Goal: Information Seeking & Learning: Find contact information

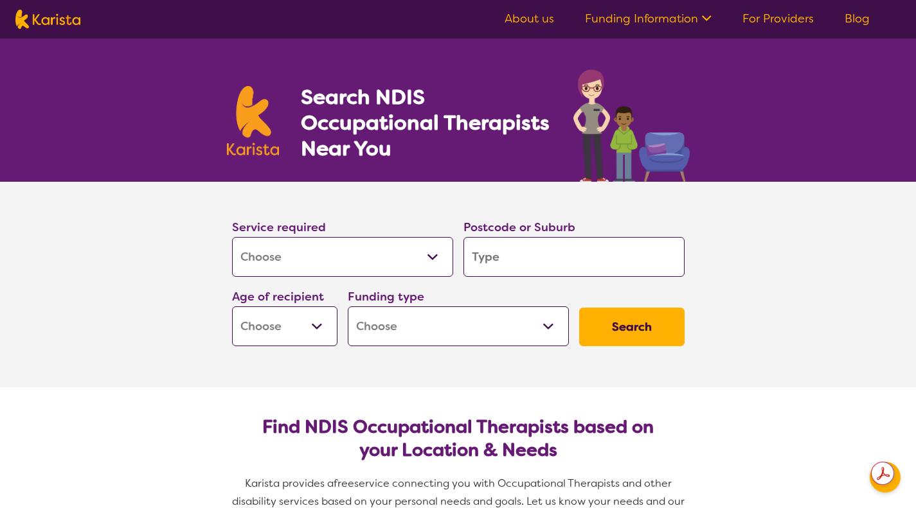
select select "[MEDICAL_DATA]"
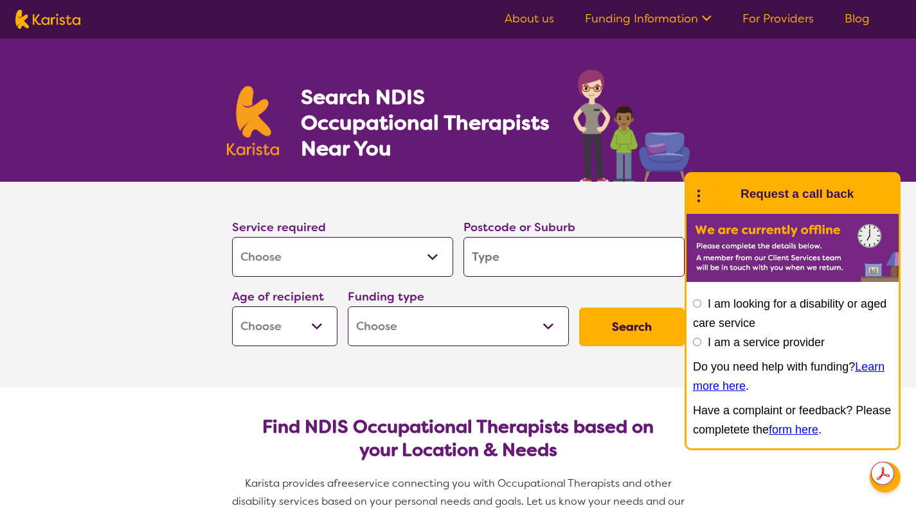
click at [483, 262] on input "search" at bounding box center [573, 257] width 221 height 40
click at [540, 255] on input "search" at bounding box center [573, 257] width 221 height 40
type input "M"
type input "MA"
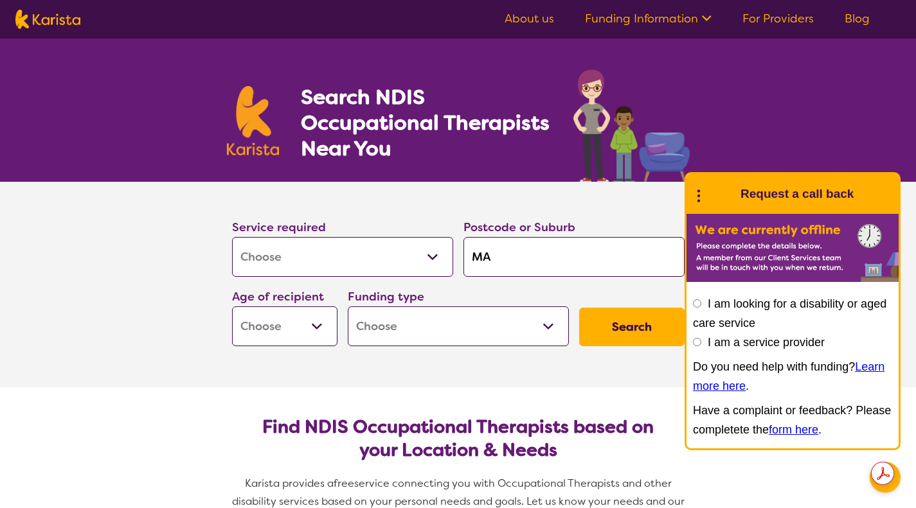
type input "MA"
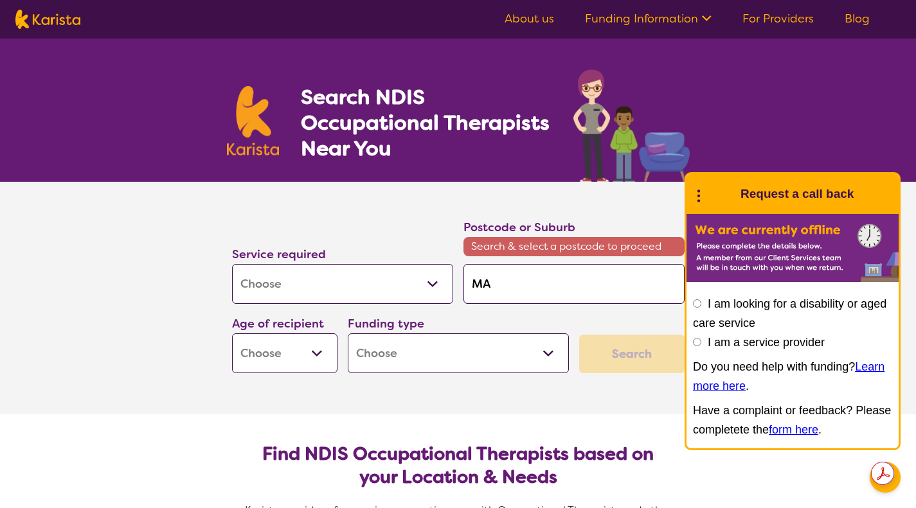
type input "MAc"
type input "[PERSON_NAME]"
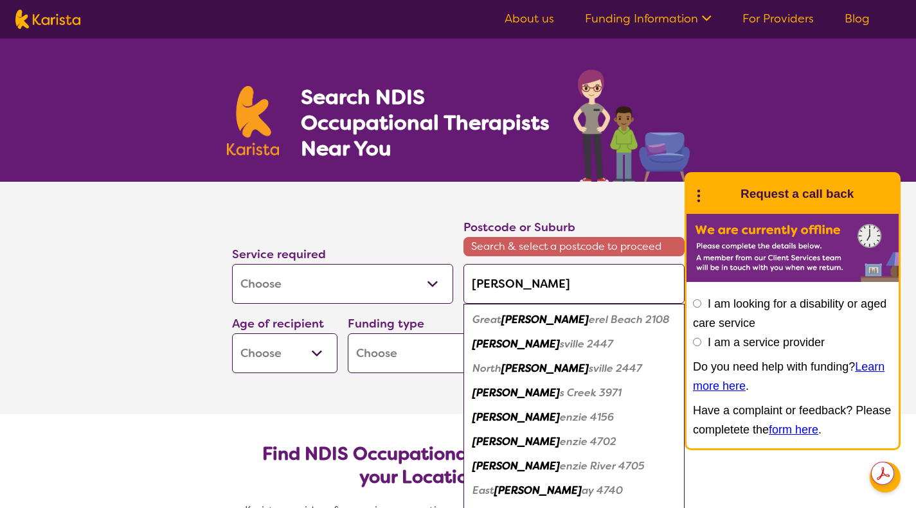
click at [560, 347] on em "sville 2447" at bounding box center [586, 343] width 53 height 13
type input "2447"
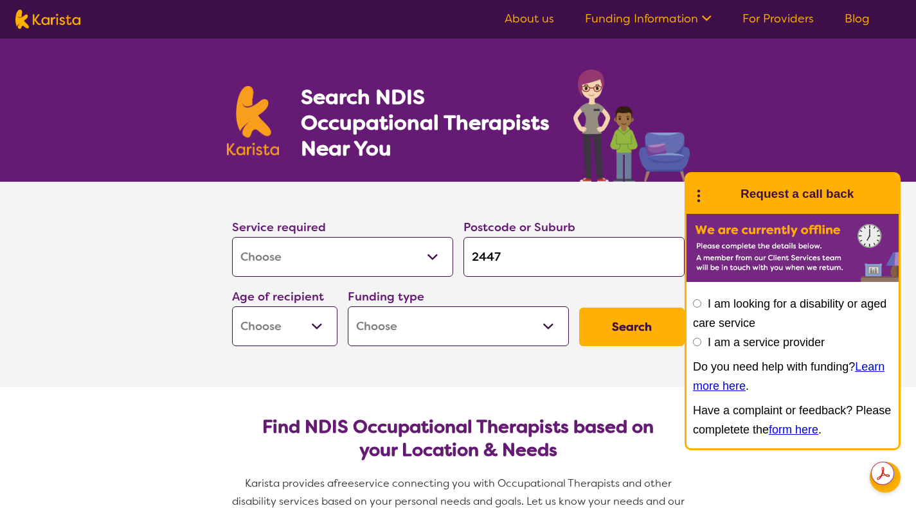
click at [413, 325] on select "Home Care Package (HCP) National Disability Insurance Scheme (NDIS) I don't know" at bounding box center [458, 327] width 221 height 40
select select "NDIS"
click at [348, 307] on select "Home Care Package (HCP) National Disability Insurance Scheme (NDIS) I don't know" at bounding box center [458, 327] width 221 height 40
select select "NDIS"
click at [265, 319] on select "Early Childhood - 0 to 9 Child - 10 to 11 Adolescent - 12 to 17 Adult - 18 to 6…" at bounding box center [284, 327] width 105 height 40
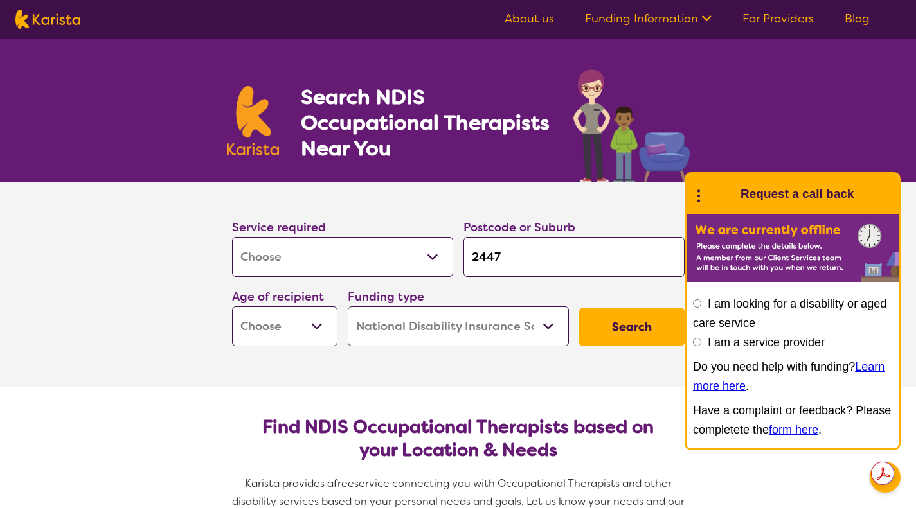
select select "AS"
click at [232, 307] on select "Early Childhood - 0 to 9 Child - 10 to 11 Adolescent - 12 to 17 Adult - 18 to 6…" at bounding box center [284, 327] width 105 height 40
select select "AS"
click at [618, 321] on button "Search" at bounding box center [631, 327] width 105 height 39
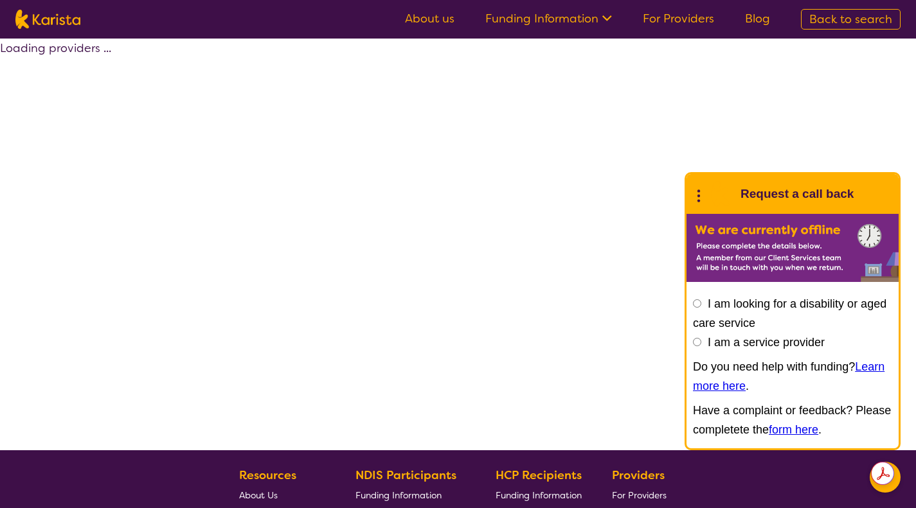
select select "by_score"
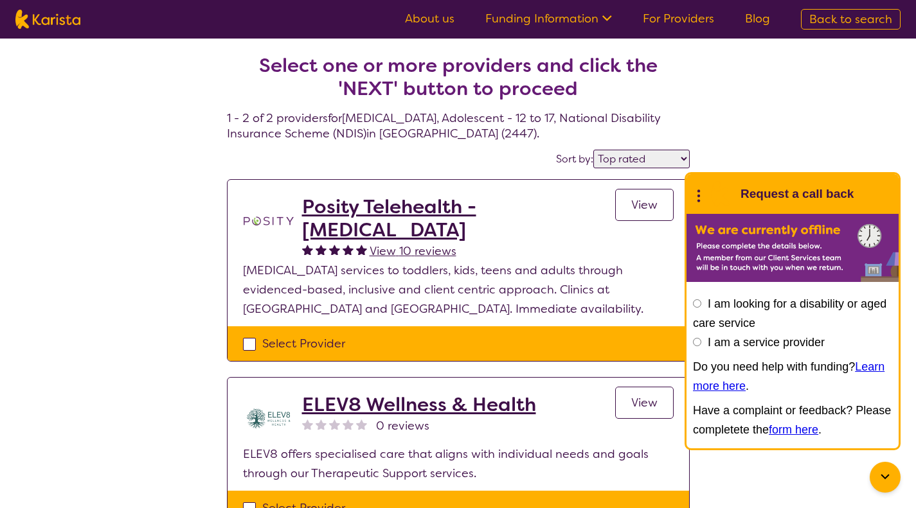
click at [876, 476] on div at bounding box center [885, 477] width 31 height 31
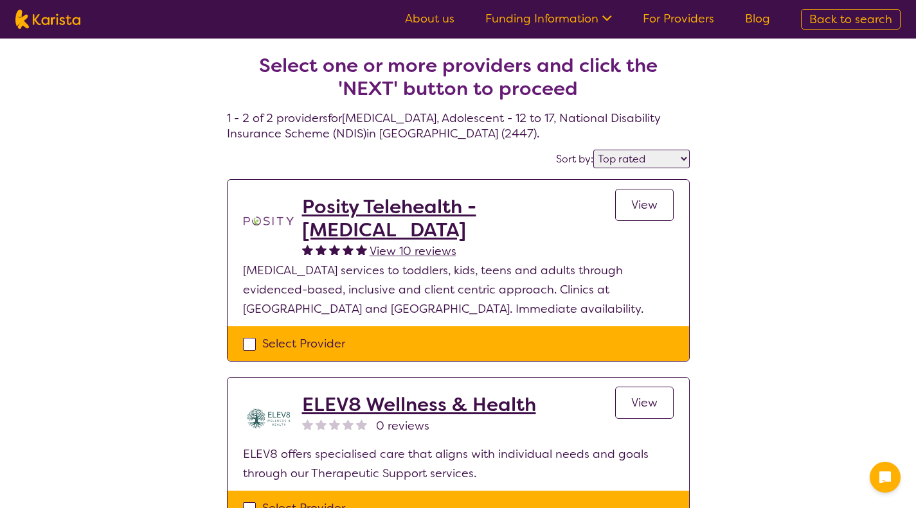
scroll to position [129, 0]
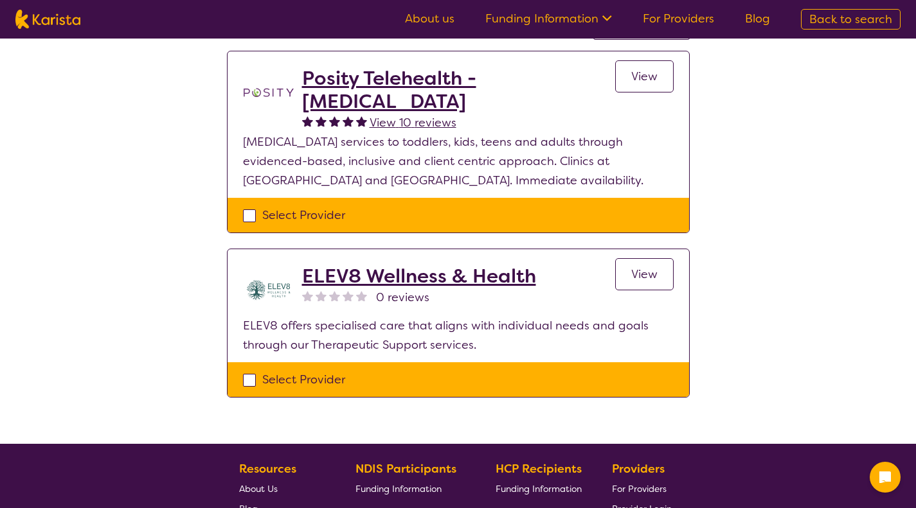
click at [654, 282] on link "View" at bounding box center [644, 274] width 58 height 32
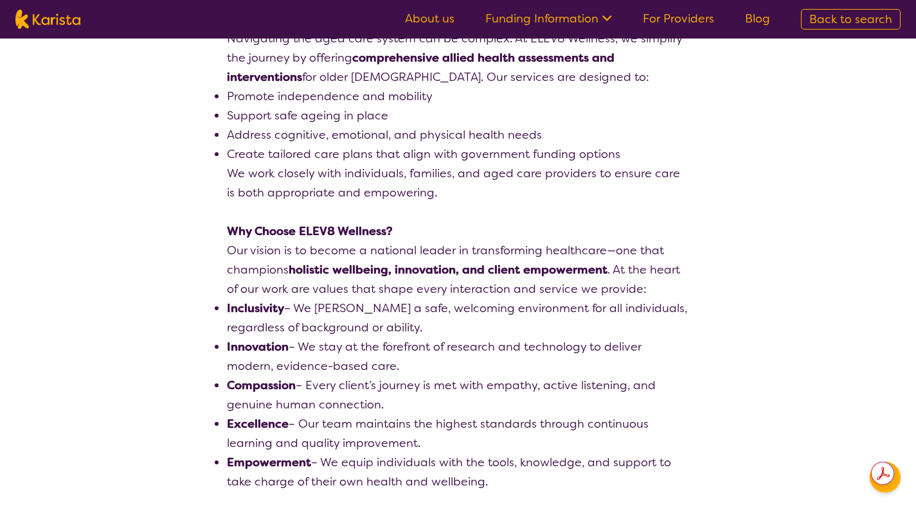
scroll to position [771, 0]
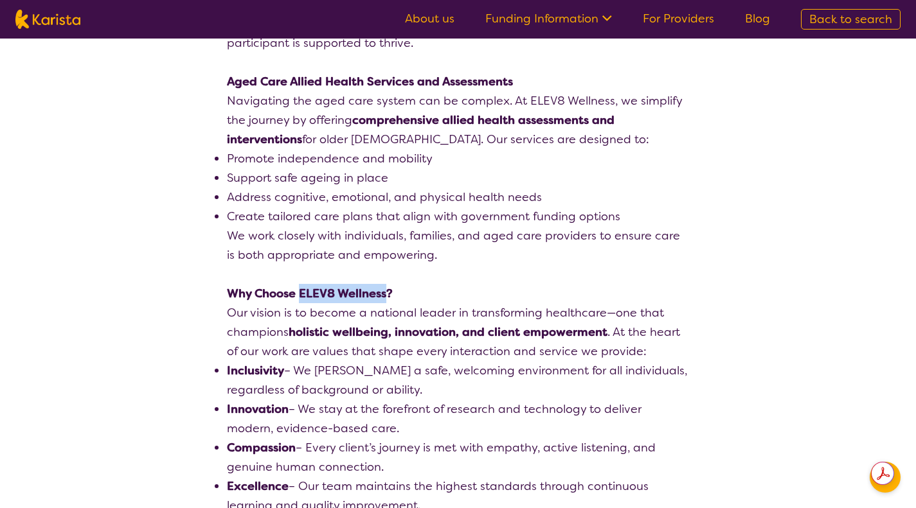
drag, startPoint x: 298, startPoint y: 292, endPoint x: 386, endPoint y: 288, distance: 88.2
click at [386, 288] on strong "Why Choose ELEV8 Wellness?" at bounding box center [310, 293] width 166 height 15
copy strong "ELEV8 Wellness"
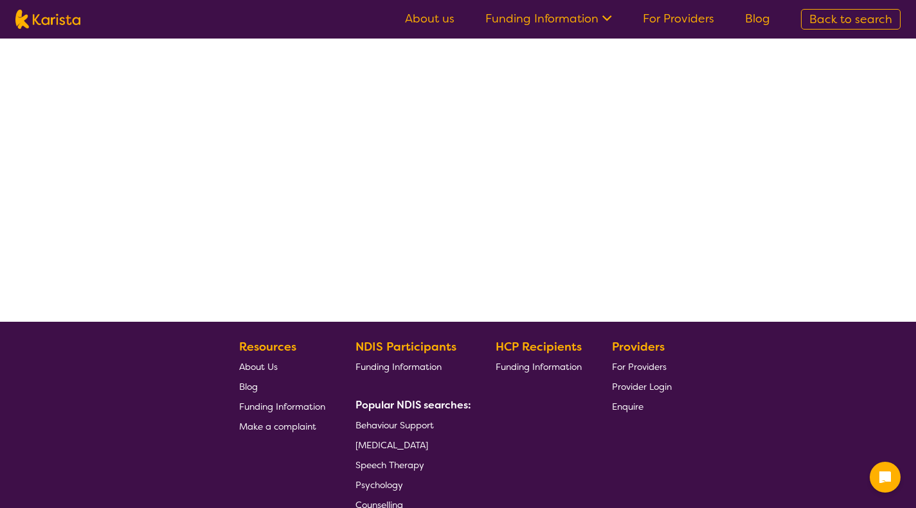
select select "by_score"
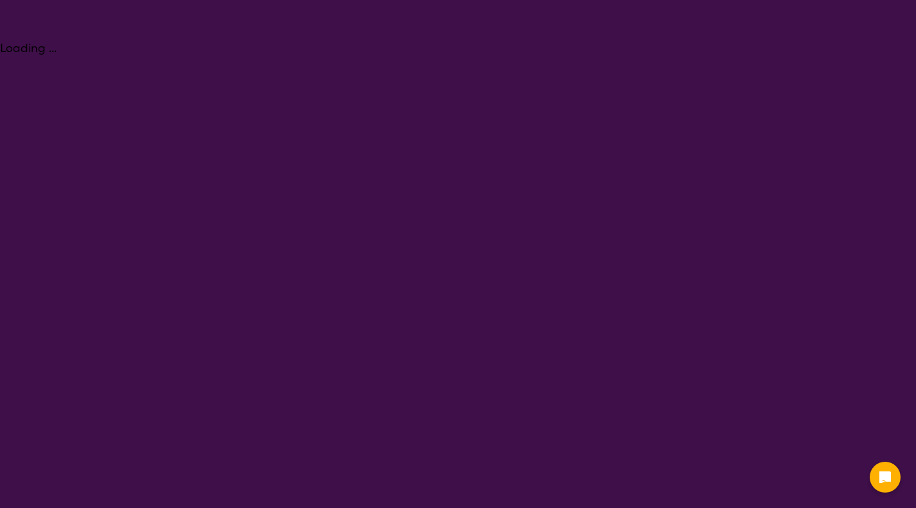
select select "[MEDICAL_DATA]"
select select "AS"
select select "NDIS"
select select "[MEDICAL_DATA]"
select select "AS"
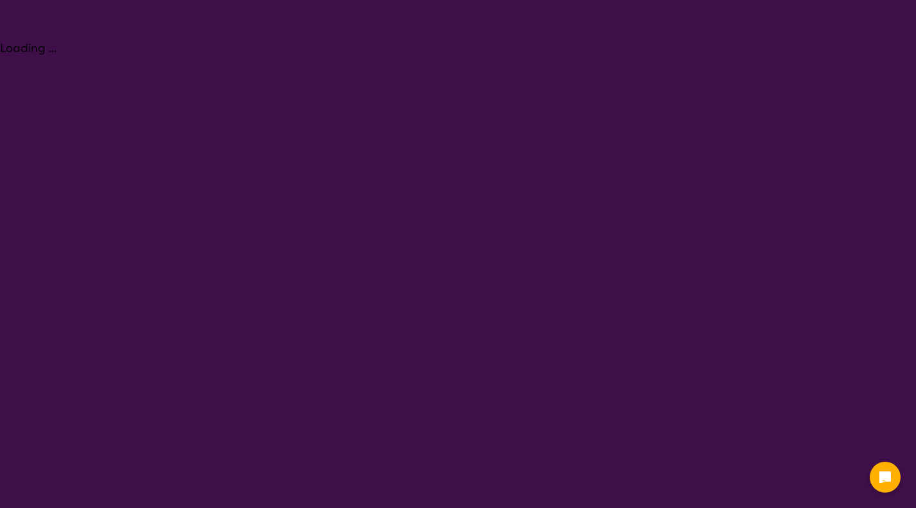
select select "NDIS"
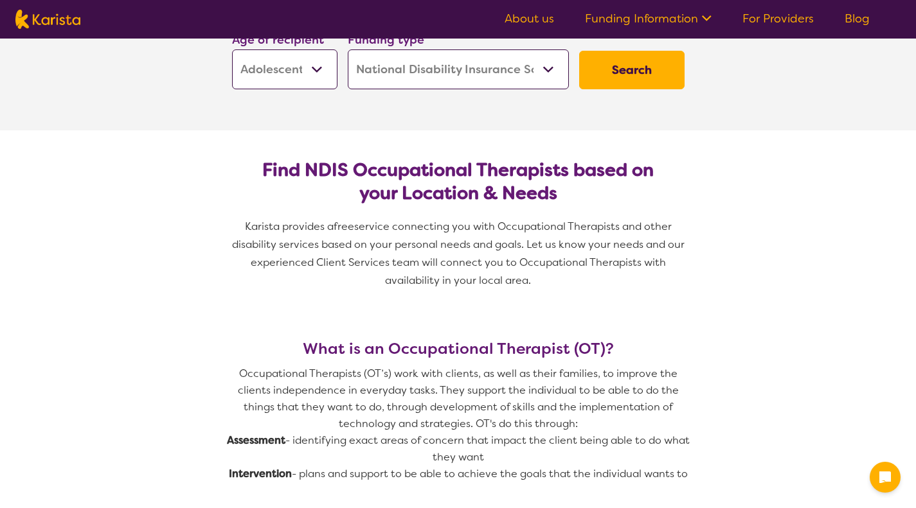
scroll to position [578, 0]
